Goal: Task Accomplishment & Management: Manage account settings

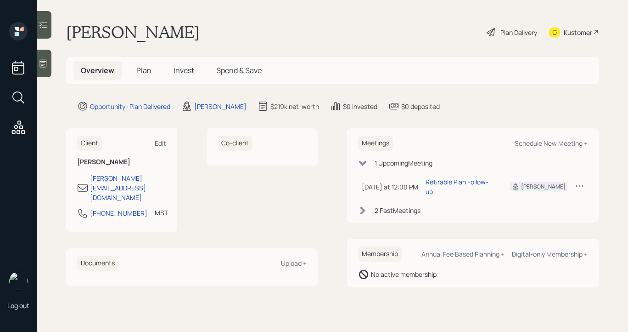
click at [489, 33] on icon at bounding box center [491, 32] width 11 height 11
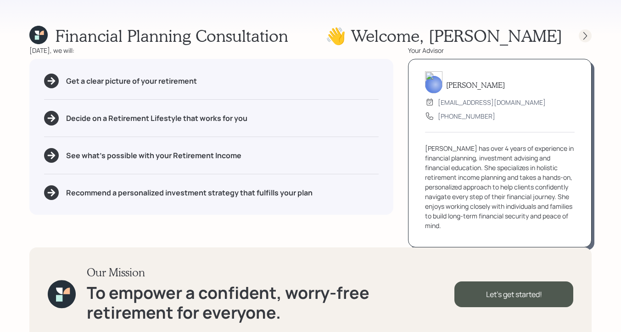
click at [590, 35] on icon at bounding box center [585, 35] width 9 height 9
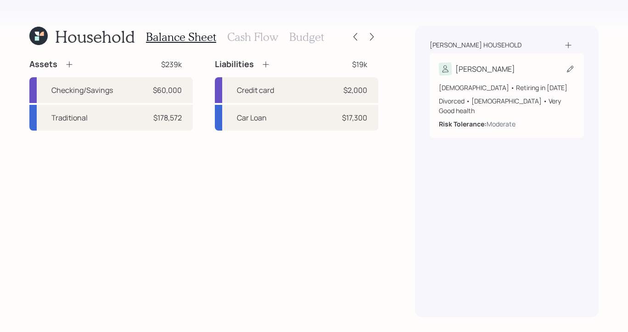
click at [526, 62] on div "[PERSON_NAME]" at bounding box center [507, 68] width 136 height 13
select select "4"
select select "very_good"
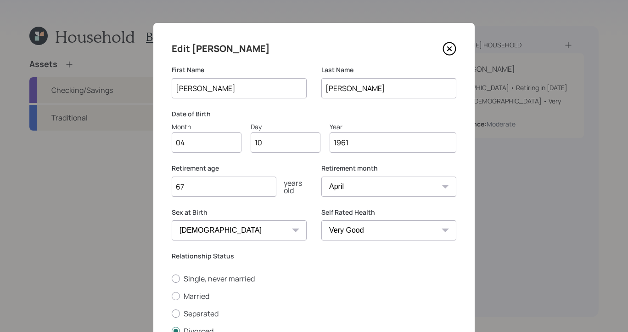
click at [446, 45] on icon at bounding box center [450, 49] width 14 height 14
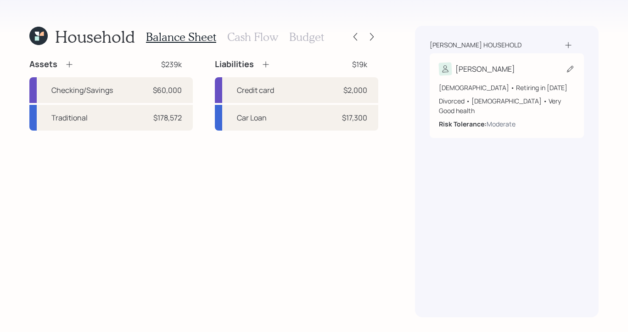
click at [522, 71] on div "[PERSON_NAME]" at bounding box center [507, 68] width 136 height 13
select select "4"
select select "very_good"
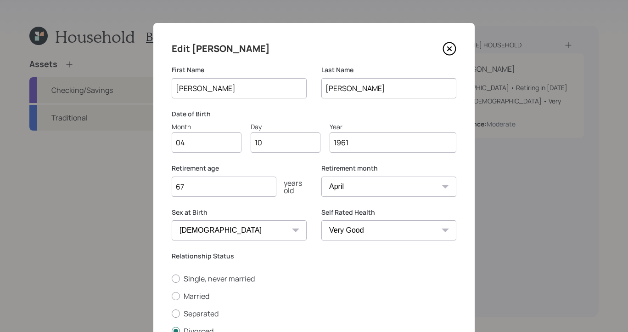
click at [445, 41] on div "Edit [PERSON_NAME]" at bounding box center [314, 48] width 285 height 15
click at [448, 47] on icon at bounding box center [450, 49] width 14 height 14
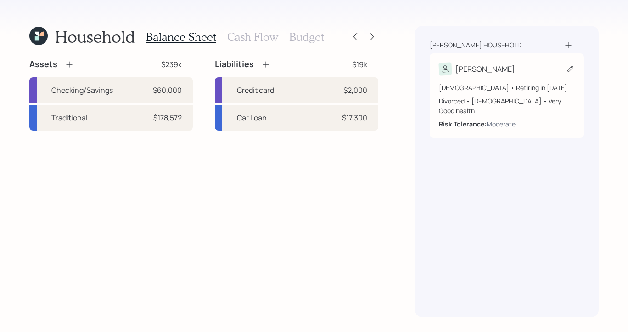
click at [498, 74] on div "[PERSON_NAME]" at bounding box center [507, 68] width 136 height 13
select select "4"
select select "very_good"
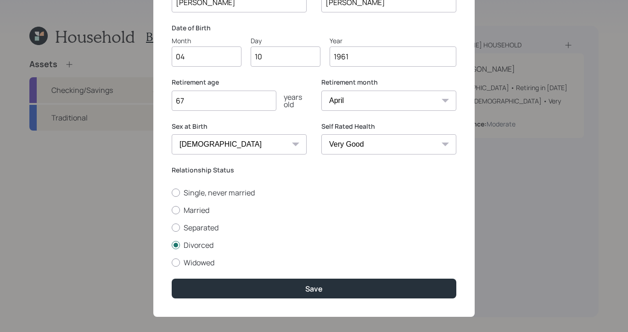
scroll to position [19, 0]
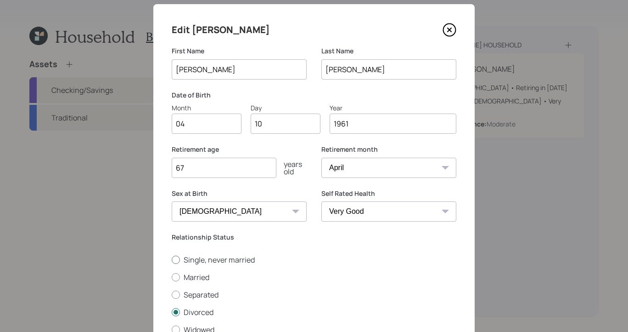
click at [175, 263] on label "Single, never married" at bounding box center [314, 259] width 285 height 10
click at [172, 259] on input "Single, never married" at bounding box center [171, 259] width 0 height 0
radio input "true"
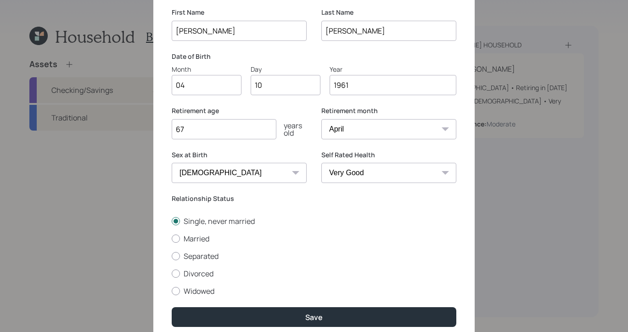
scroll to position [94, 0]
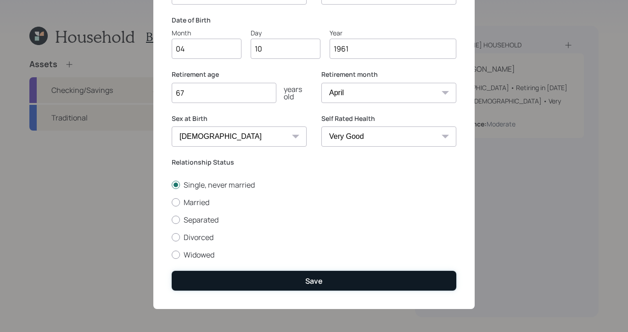
click at [361, 283] on button "Save" at bounding box center [314, 281] width 285 height 20
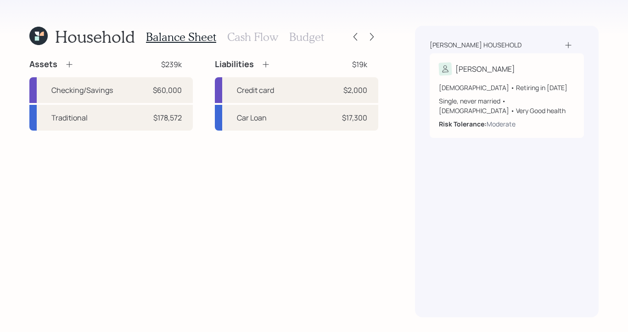
click at [28, 34] on div "Household Balance Sheet Cash Flow Budget Assets $239k Checking/Savings $60,000 …" at bounding box center [314, 166] width 628 height 332
click at [30, 34] on icon at bounding box center [38, 36] width 18 height 18
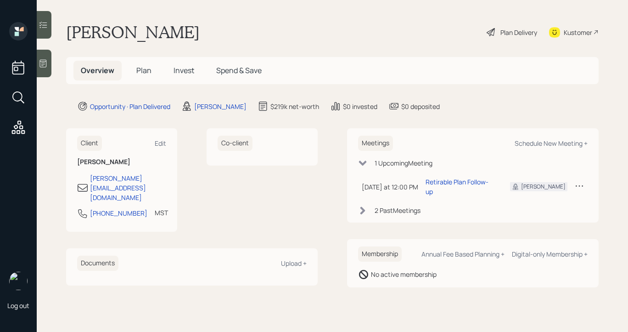
click at [362, 206] on icon at bounding box center [362, 210] width 9 height 9
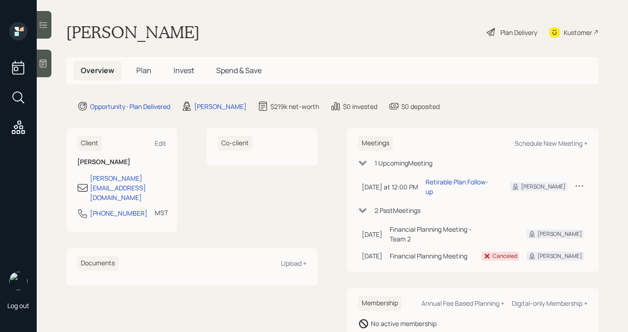
click at [362, 208] on icon at bounding box center [363, 210] width 8 height 5
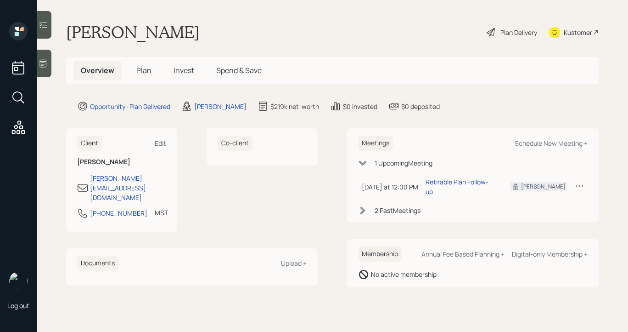
click at [362, 206] on icon at bounding box center [362, 210] width 9 height 9
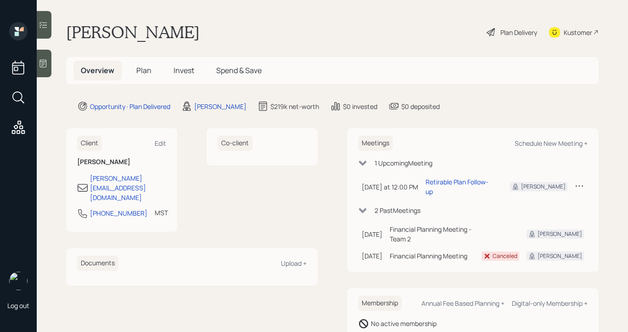
click at [362, 208] on icon at bounding box center [363, 210] width 8 height 5
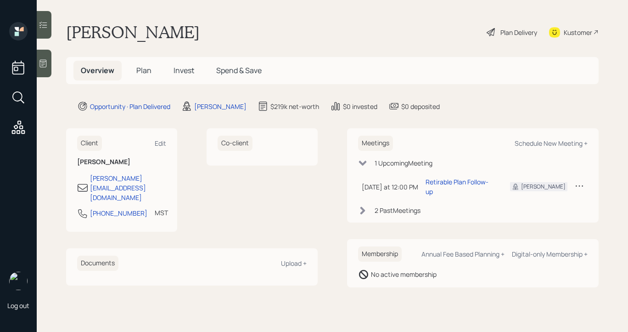
click at [489, 32] on icon at bounding box center [491, 32] width 11 height 11
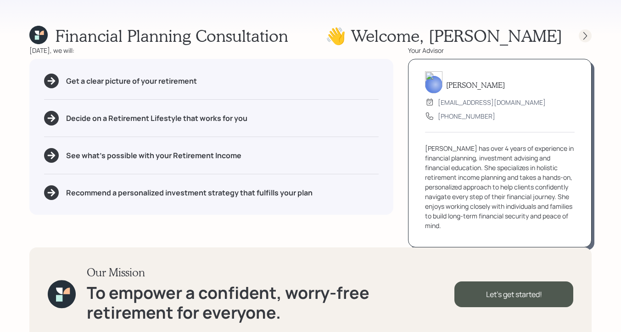
click at [578, 36] on div at bounding box center [577, 35] width 29 height 13
click at [581, 36] on div at bounding box center [585, 35] width 13 height 13
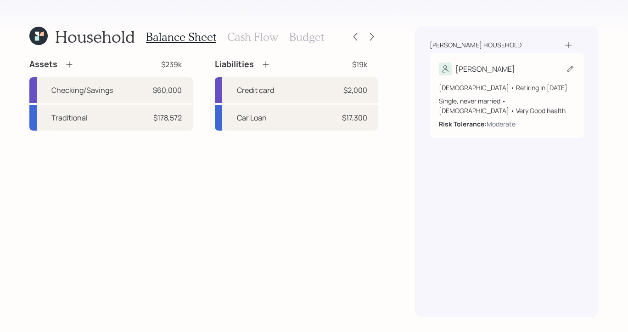
click at [522, 64] on div "[PERSON_NAME]" at bounding box center [507, 68] width 136 height 13
select select "4"
select select "very_good"
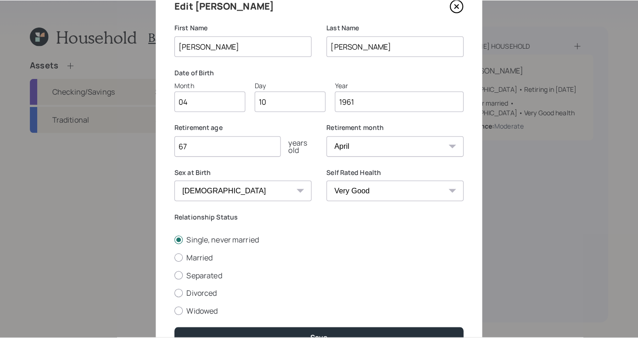
scroll to position [91, 0]
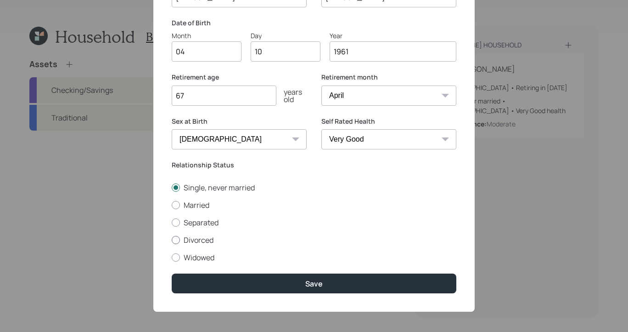
click at [175, 241] on div at bounding box center [176, 240] width 8 height 8
click at [172, 240] on input "Divorced" at bounding box center [171, 239] width 0 height 0
radio input "true"
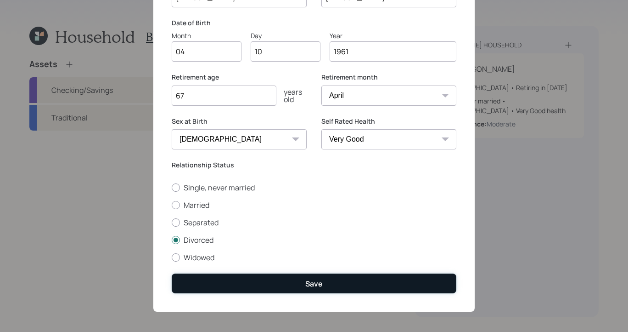
click at [267, 282] on button "Save" at bounding box center [314, 283] width 285 height 20
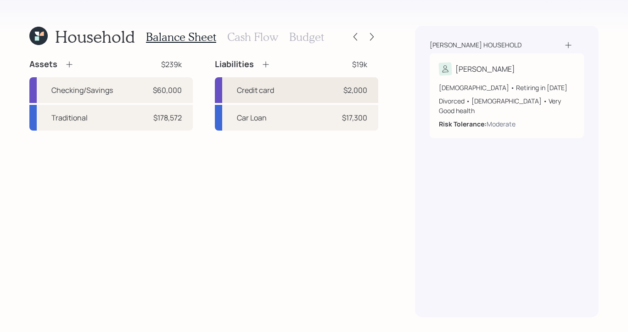
click at [290, 96] on div "Credit card $2,000" at bounding box center [297, 90] width 164 height 26
select select "credit_card"
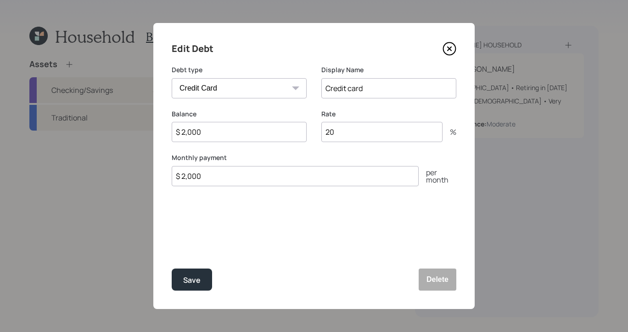
click at [449, 51] on icon at bounding box center [450, 49] width 14 height 14
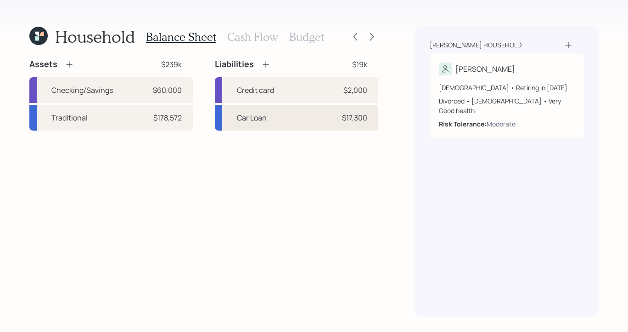
click at [317, 116] on div "Car Loan $17,300" at bounding box center [297, 118] width 164 height 26
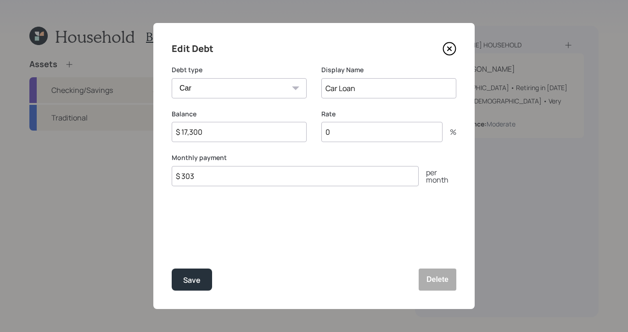
click at [452, 39] on div "Edit Debt Debt type Car Credit Card Medical Student Other Display Name Car Loan…" at bounding box center [313, 166] width 321 height 286
click at [453, 46] on icon at bounding box center [450, 49] width 14 height 14
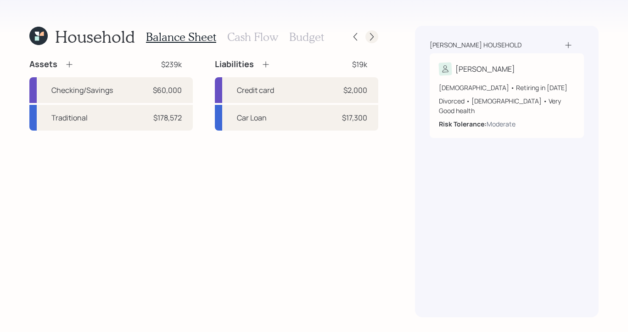
click at [378, 36] on div at bounding box center [372, 36] width 13 height 13
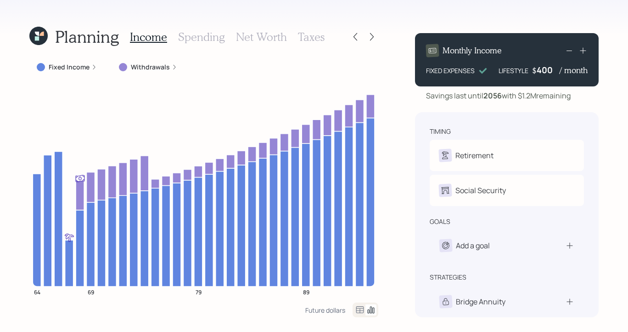
click at [378, 36] on div at bounding box center [372, 36] width 13 height 13
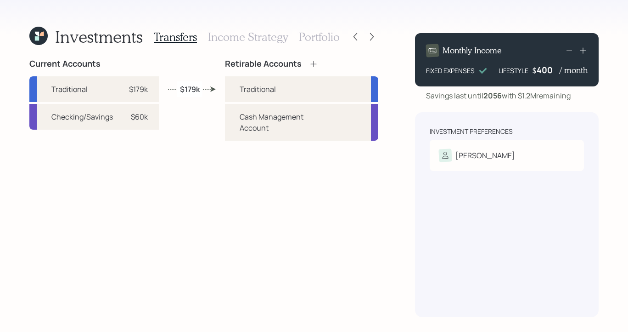
click at [237, 38] on h3 "Income Strategy" at bounding box center [248, 36] width 80 height 13
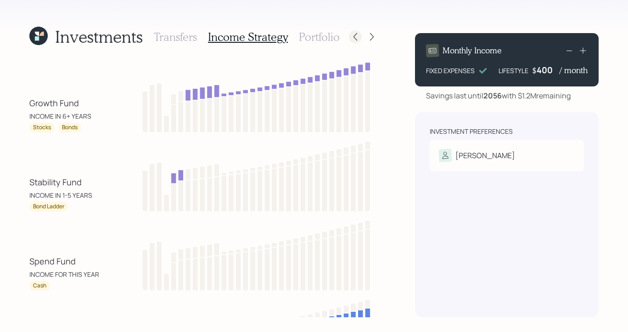
click at [353, 36] on icon at bounding box center [355, 36] width 9 height 9
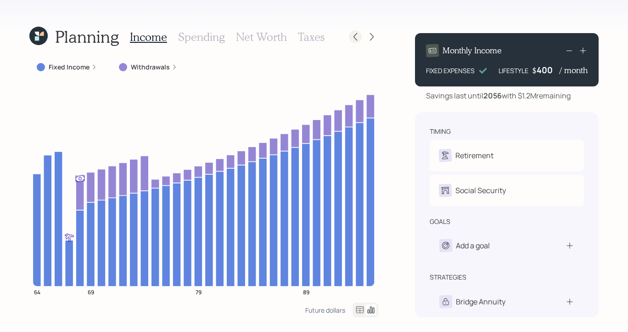
click at [354, 36] on icon at bounding box center [356, 37] width 4 height 8
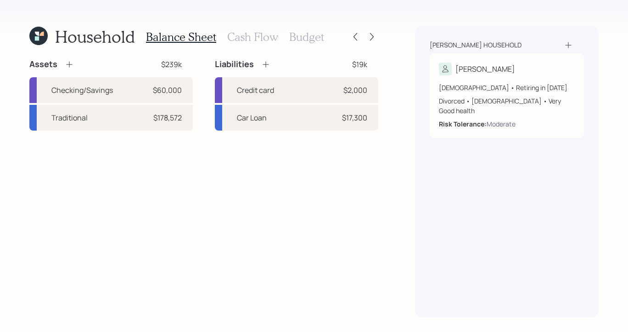
click at [248, 40] on h3 "Cash Flow" at bounding box center [252, 36] width 51 height 13
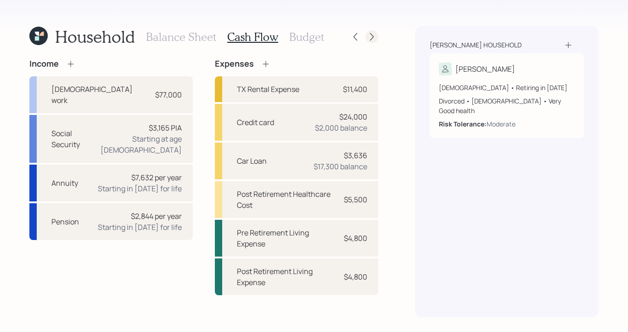
click at [370, 37] on icon at bounding box center [371, 36] width 9 height 9
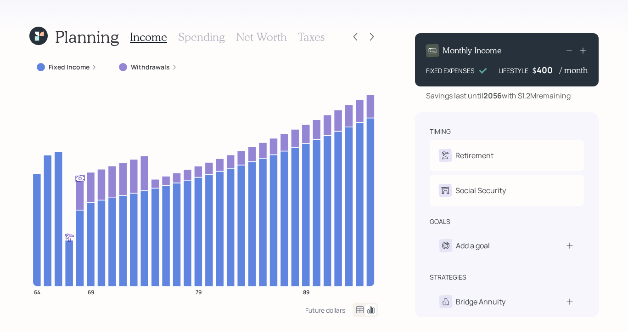
click at [318, 38] on h3 "Taxes" at bounding box center [311, 36] width 27 height 13
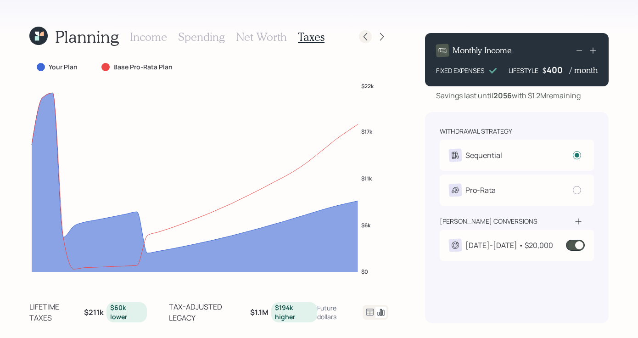
click at [362, 37] on icon at bounding box center [365, 36] width 9 height 9
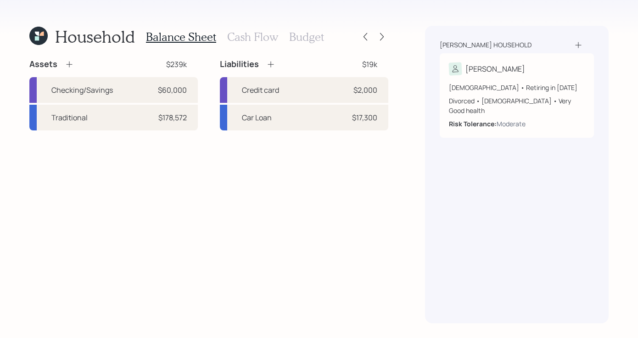
click at [272, 37] on h3 "Cash Flow" at bounding box center [252, 36] width 51 height 13
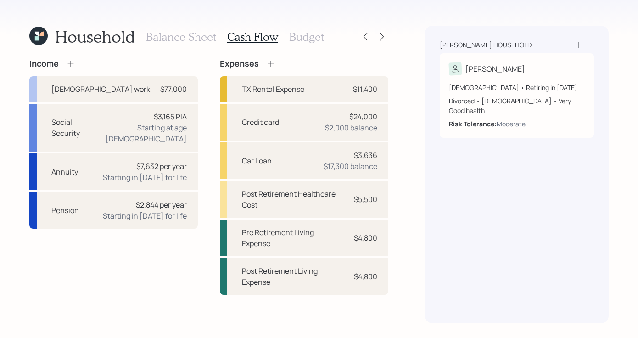
click at [316, 36] on h3 "Budget" at bounding box center [306, 36] width 35 height 13
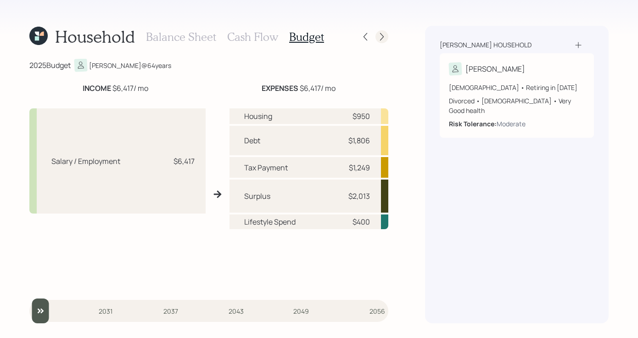
click at [381, 34] on icon at bounding box center [382, 36] width 9 height 9
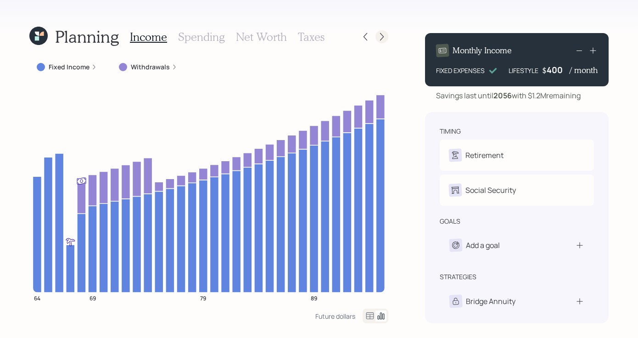
click at [382, 34] on icon at bounding box center [382, 36] width 9 height 9
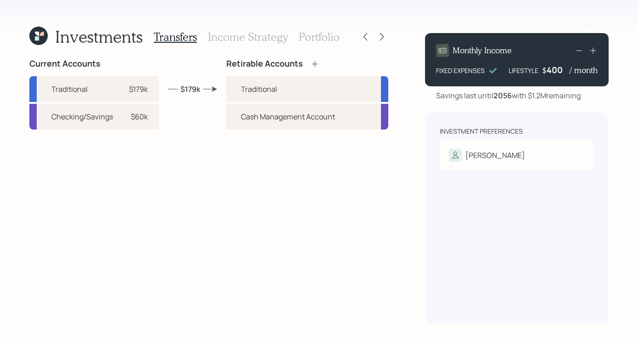
click at [382, 34] on icon at bounding box center [382, 36] width 9 height 9
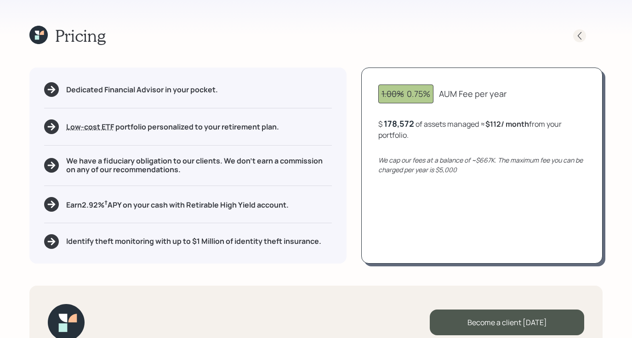
click at [583, 35] on icon at bounding box center [579, 35] width 9 height 9
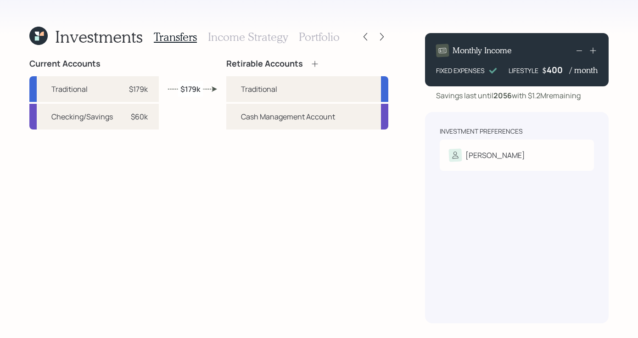
click at [209, 34] on h3 "Income Strategy" at bounding box center [248, 36] width 80 height 13
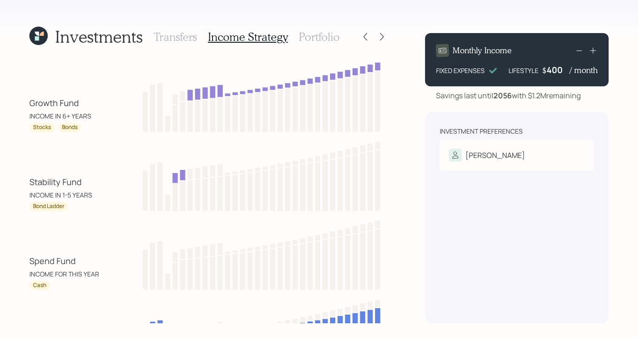
click at [317, 36] on h3 "Portfolio" at bounding box center [319, 36] width 41 height 13
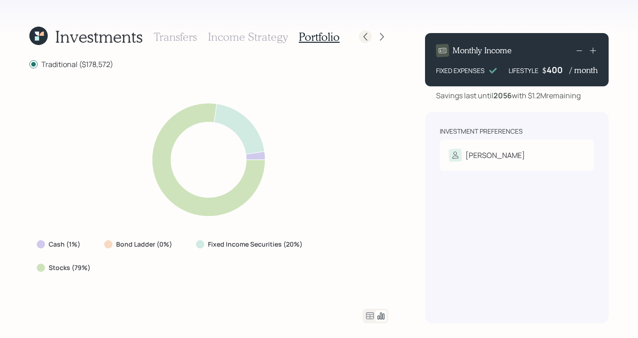
click at [370, 38] on icon at bounding box center [365, 36] width 9 height 9
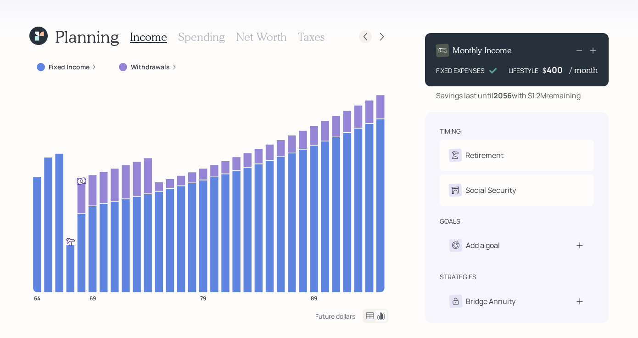
click at [367, 36] on icon at bounding box center [365, 36] width 9 height 9
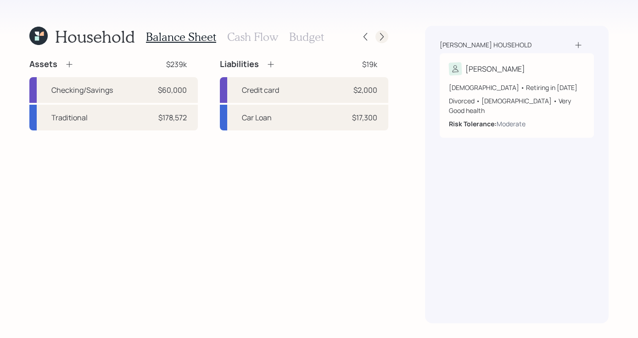
click at [382, 32] on div at bounding box center [382, 36] width 13 height 13
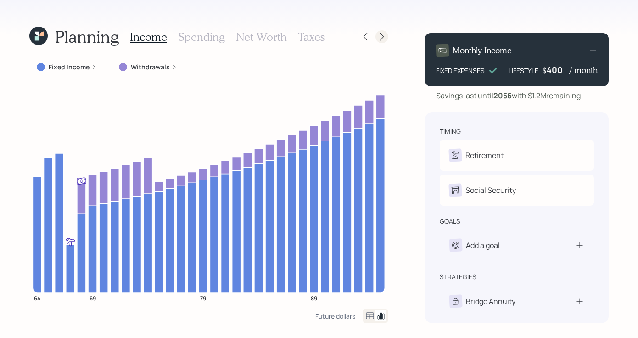
click at [383, 31] on div at bounding box center [382, 36] width 13 height 13
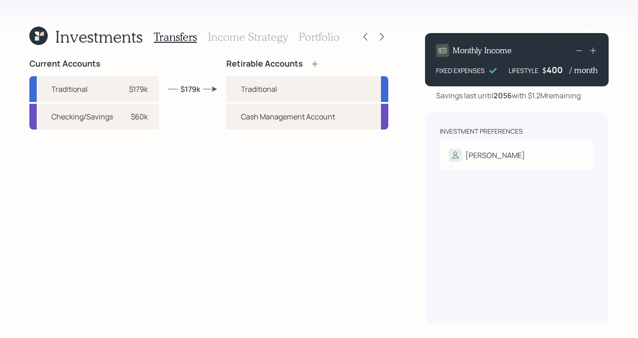
click at [248, 30] on h3 "Income Strategy" at bounding box center [248, 36] width 80 height 13
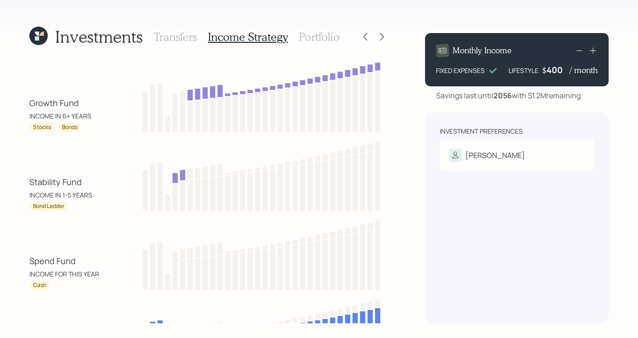
click at [308, 39] on h3 "Portfolio" at bounding box center [319, 36] width 41 height 13
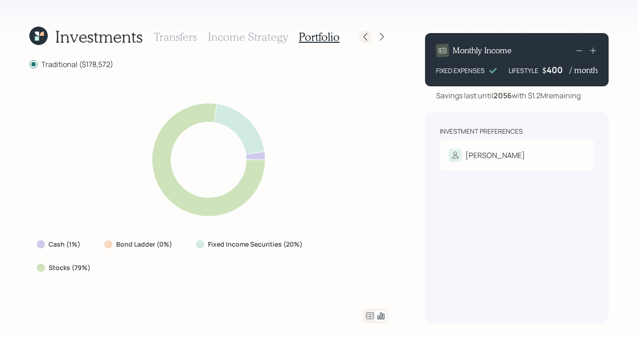
click at [366, 33] on icon at bounding box center [365, 36] width 9 height 9
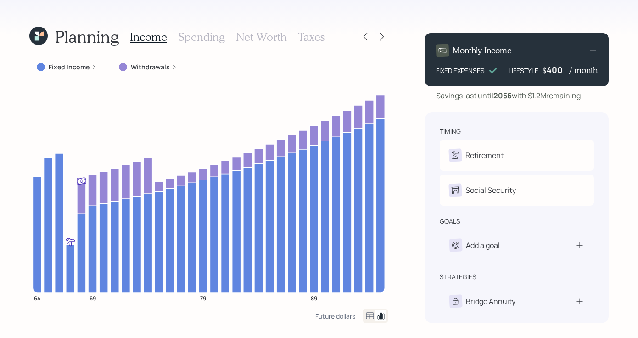
click at [366, 33] on icon at bounding box center [365, 36] width 9 height 9
